Goal: Task Accomplishment & Management: Manage account settings

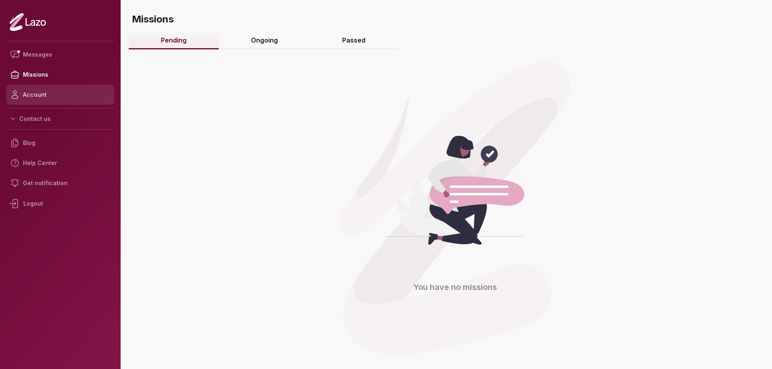
click at [56, 99] on link "Account" at bounding box center [60, 95] width 108 height 20
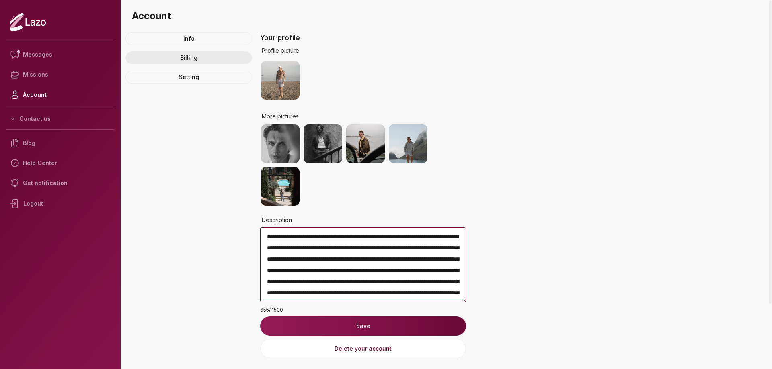
click at [173, 61] on link "Billing" at bounding box center [188, 57] width 127 height 13
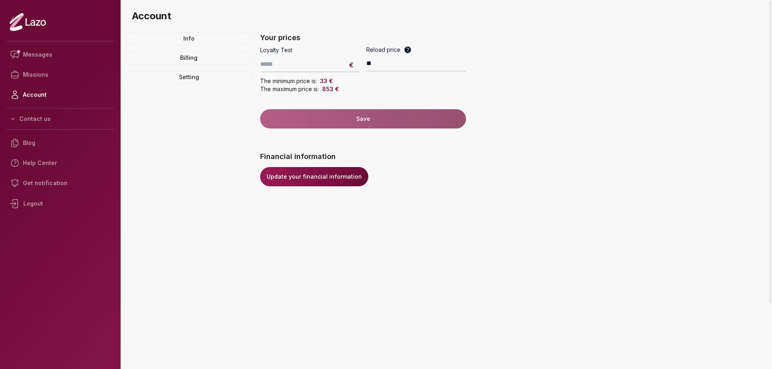
click at [332, 176] on link "Update your financial information" at bounding box center [314, 176] width 108 height 19
click at [29, 198] on div "Logout" at bounding box center [60, 203] width 108 height 21
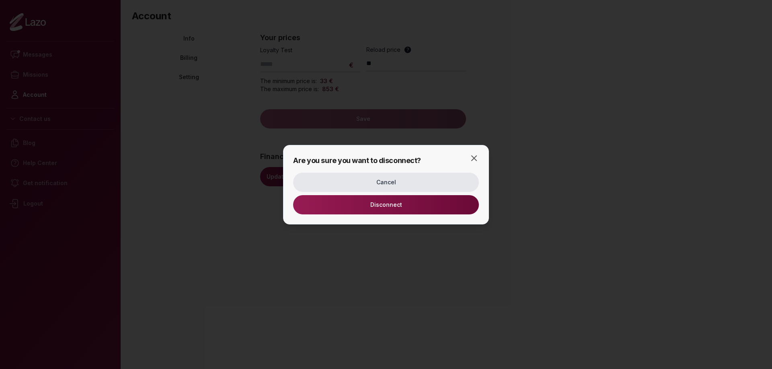
click at [364, 199] on button "Disconnect" at bounding box center [386, 204] width 186 height 19
